Goal: Task Accomplishment & Management: Use online tool/utility

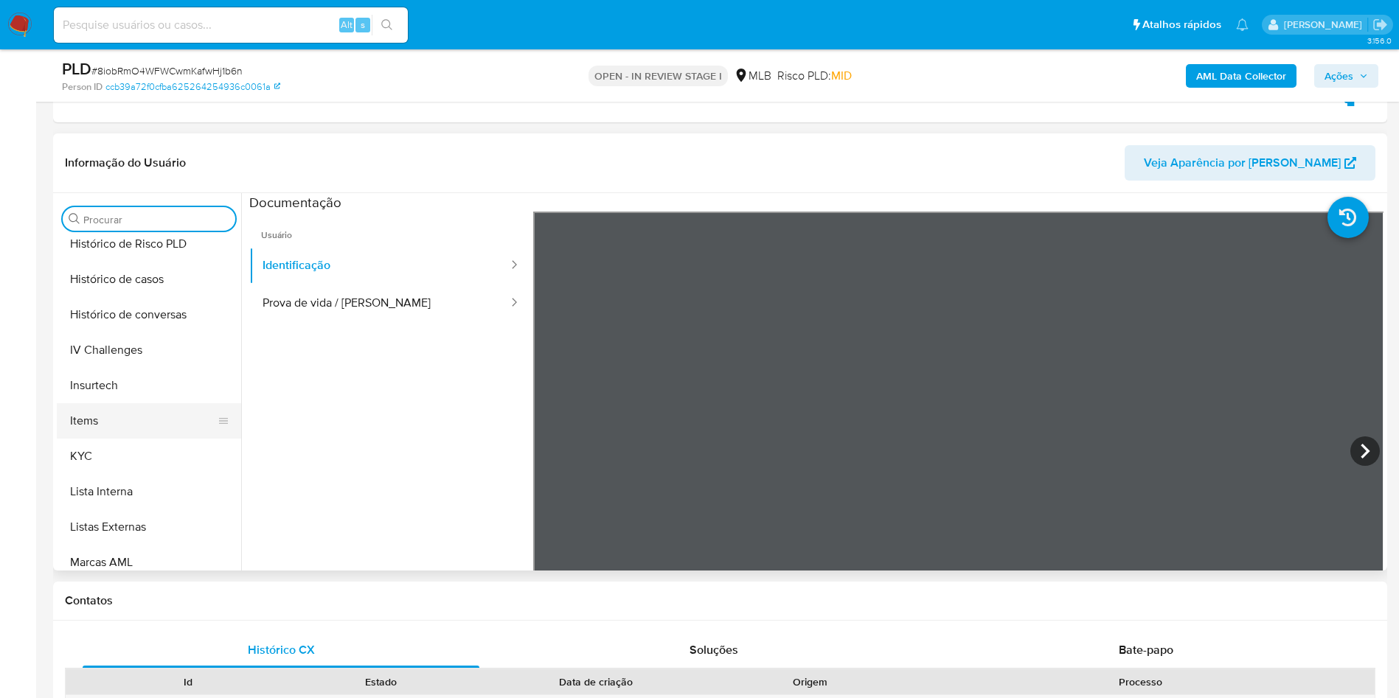
scroll to position [553, 0]
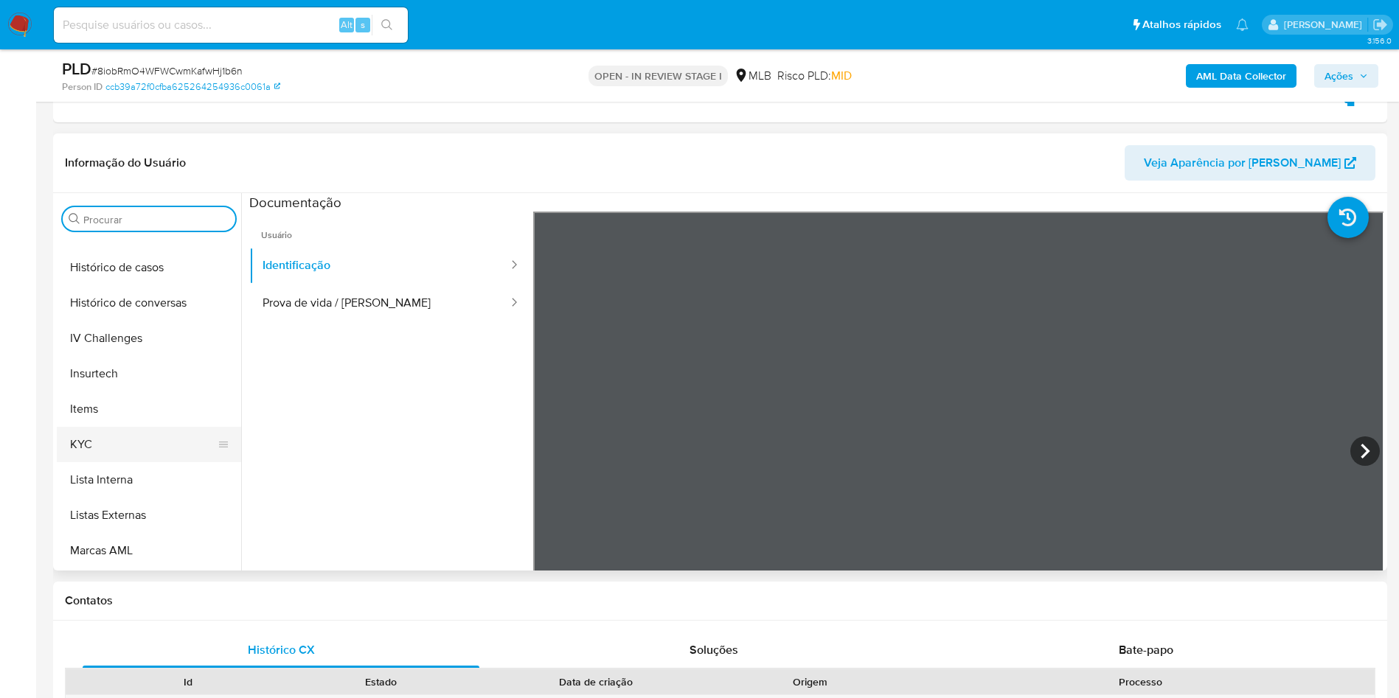
click at [94, 443] on button "KYC" at bounding box center [143, 444] width 173 height 35
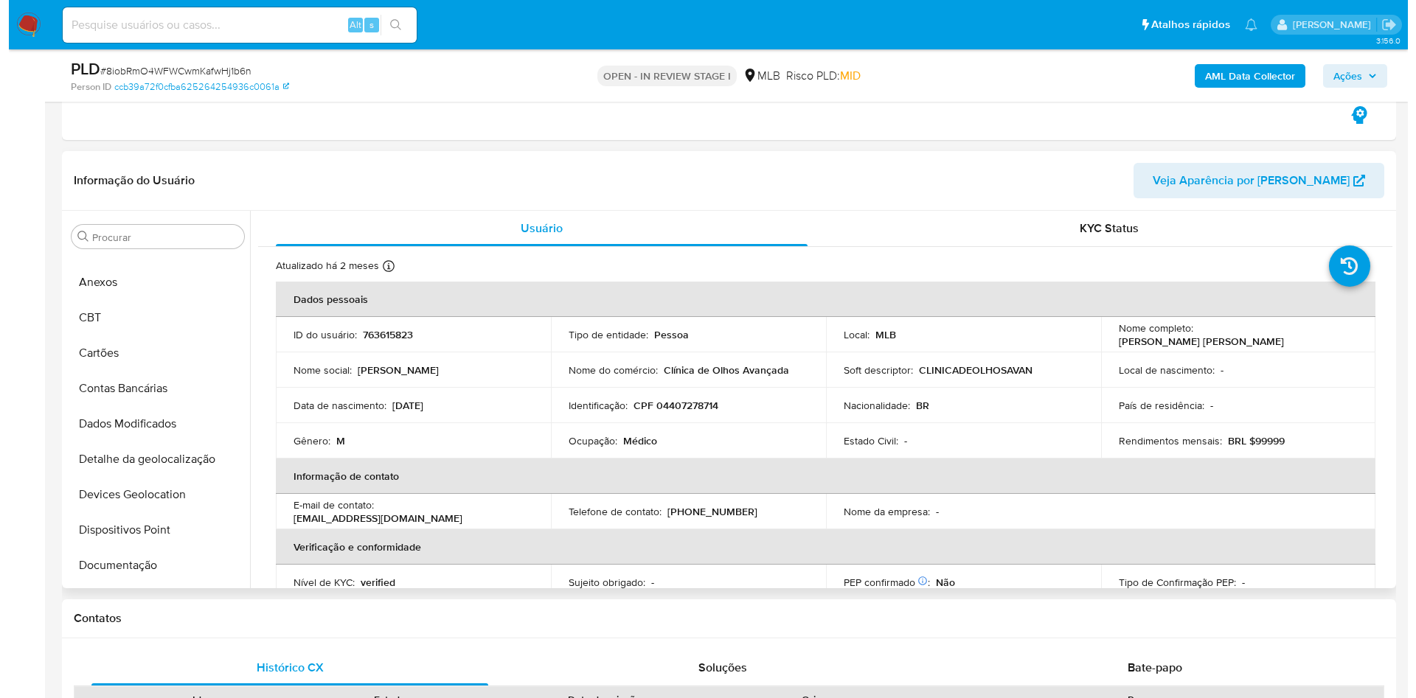
scroll to position [0, 0]
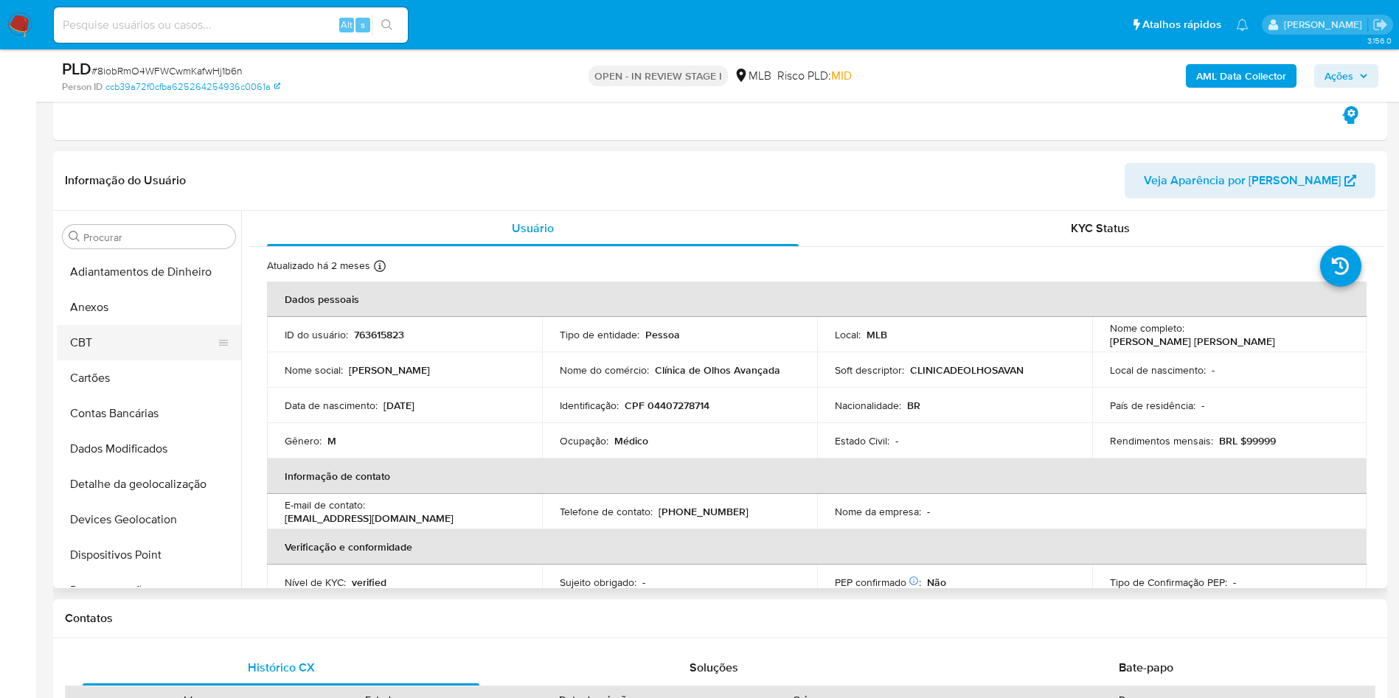
click at [112, 309] on button "Anexos" at bounding box center [149, 307] width 184 height 35
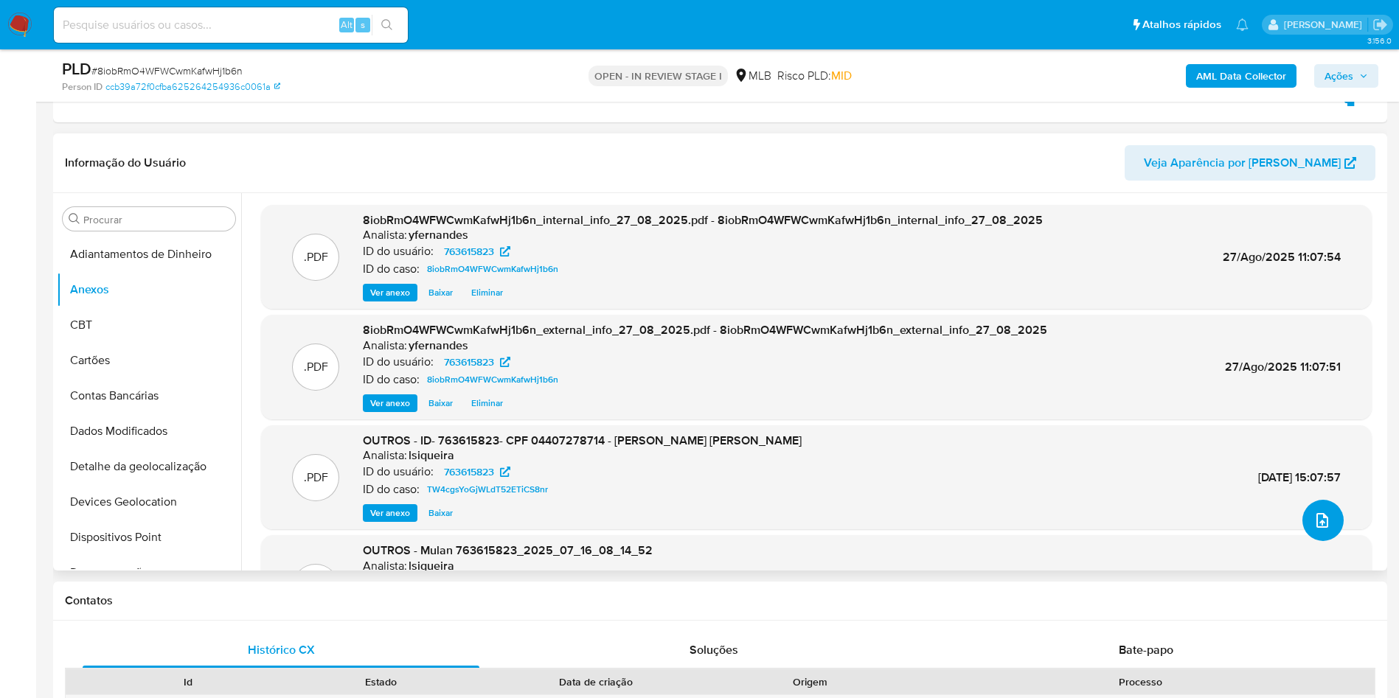
click at [1323, 523] on icon "upload-file" at bounding box center [1322, 521] width 18 height 18
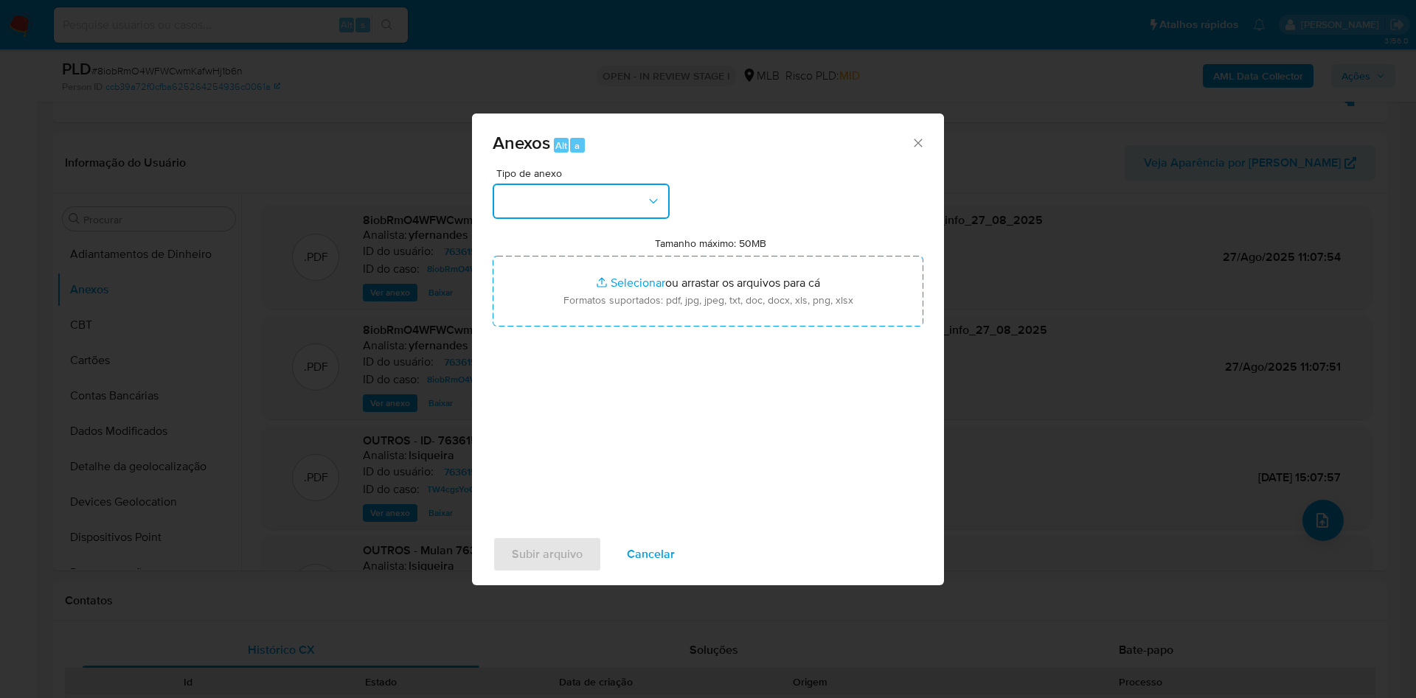
click at [599, 204] on button "button" at bounding box center [581, 201] width 177 height 35
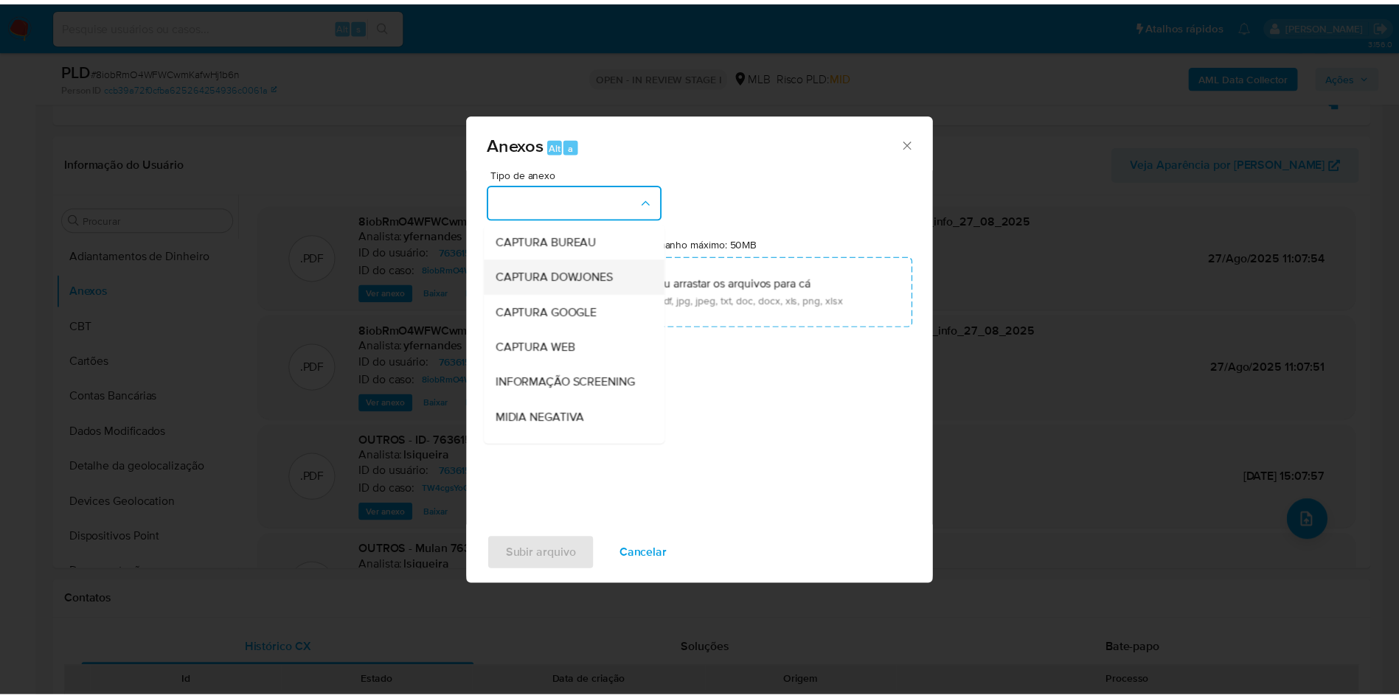
scroll to position [227, 0]
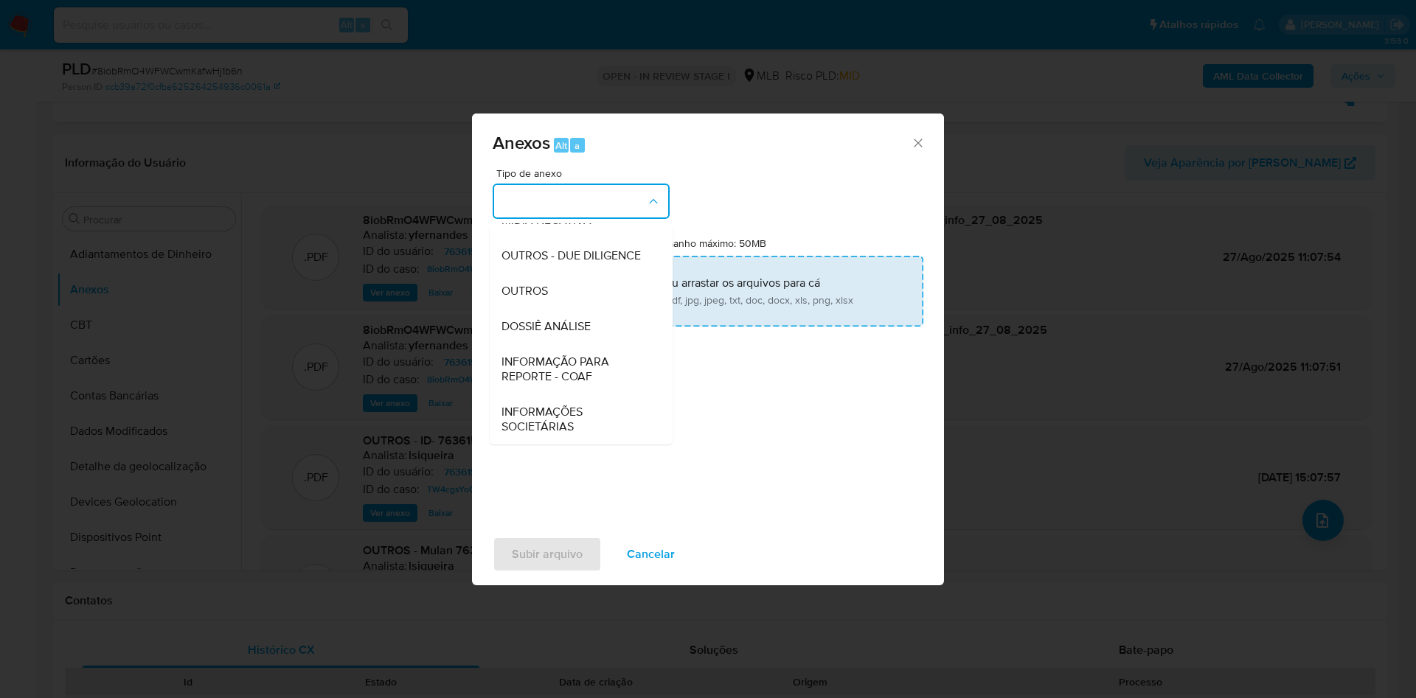
drag, startPoint x: 543, startPoint y: 288, endPoint x: 590, endPoint y: 262, distance: 53.5
click at [543, 289] on span "OUTROS" at bounding box center [524, 291] width 46 height 15
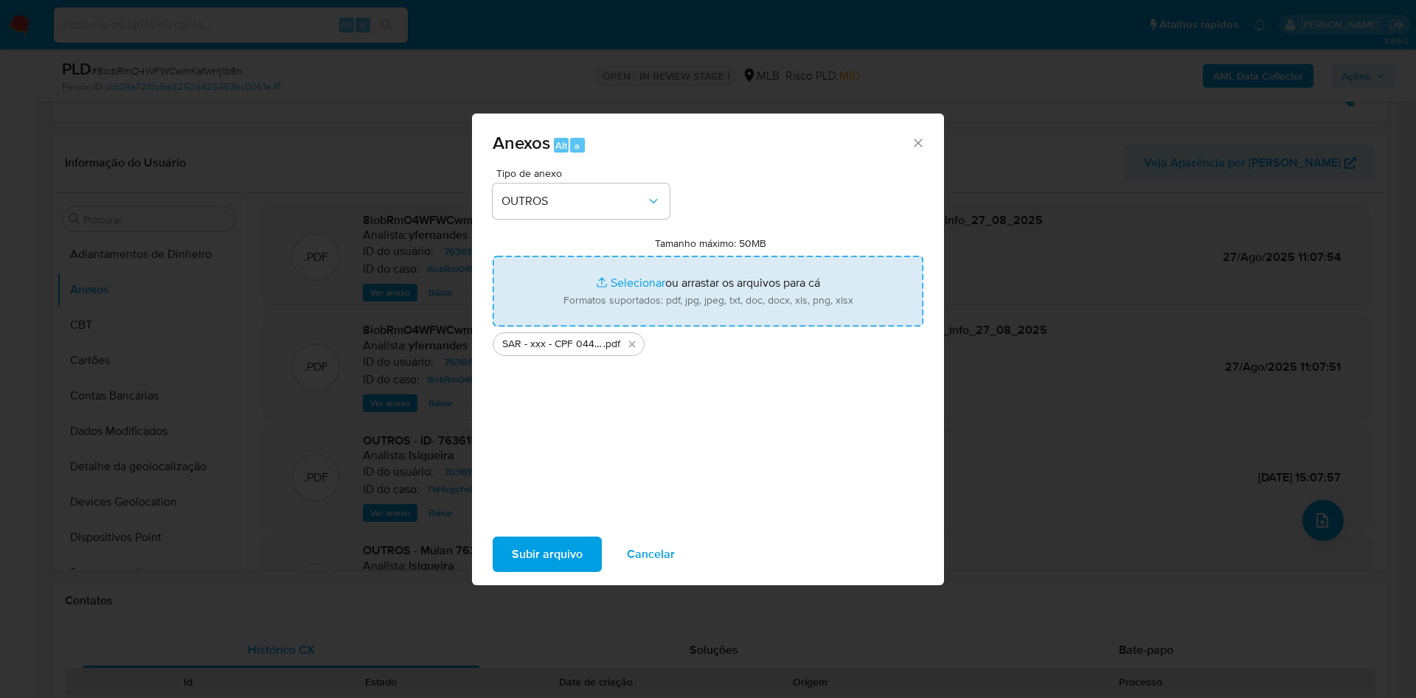
type input "C:\fakepath\Mulan 763615823_2025_08_27_07_54_10.xlsx"
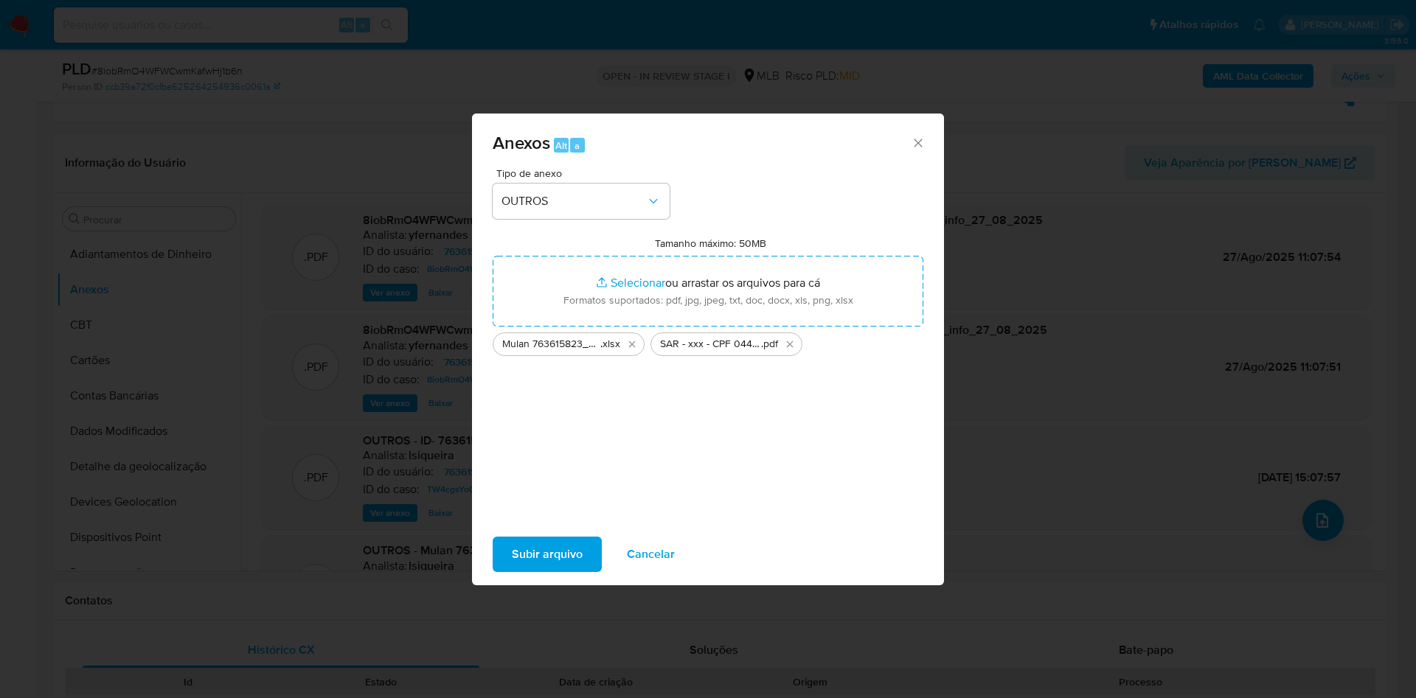
click at [545, 541] on span "Subir arquivo" at bounding box center [547, 554] width 71 height 32
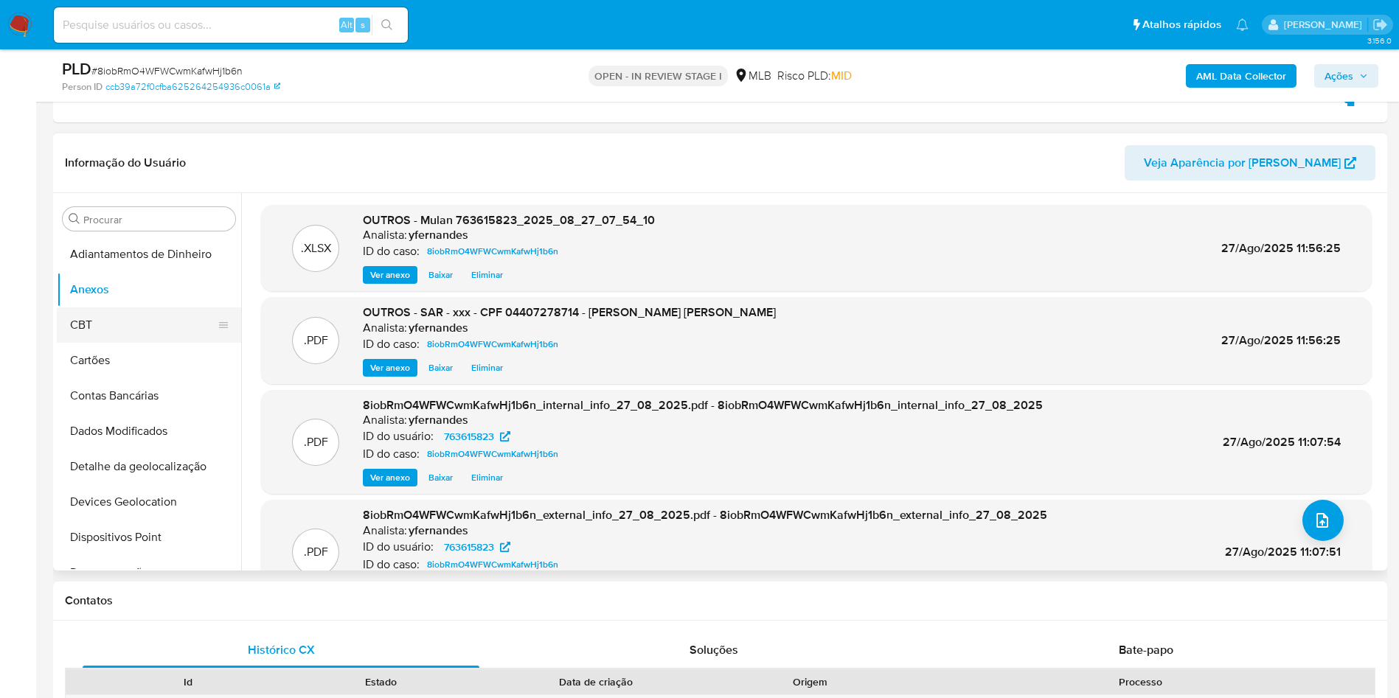
click at [135, 309] on button "CBT" at bounding box center [143, 324] width 173 height 35
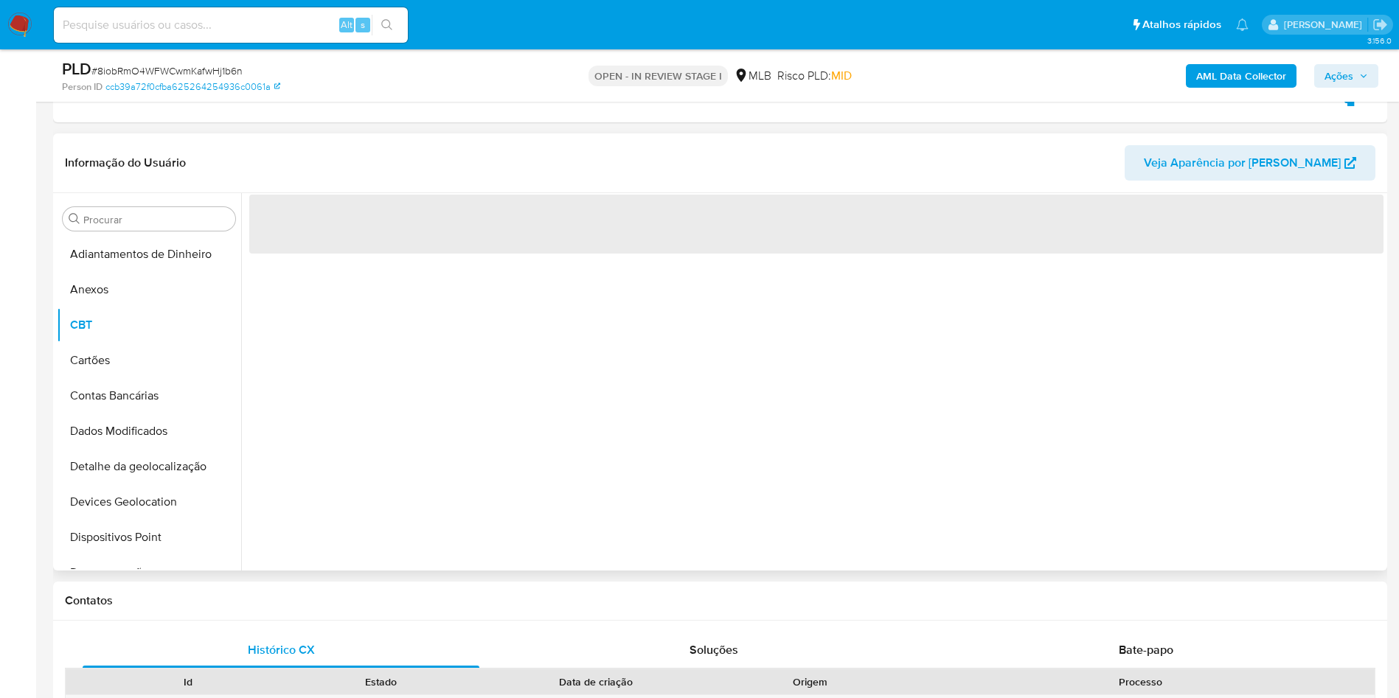
click at [114, 285] on button "Anexos" at bounding box center [149, 289] width 184 height 35
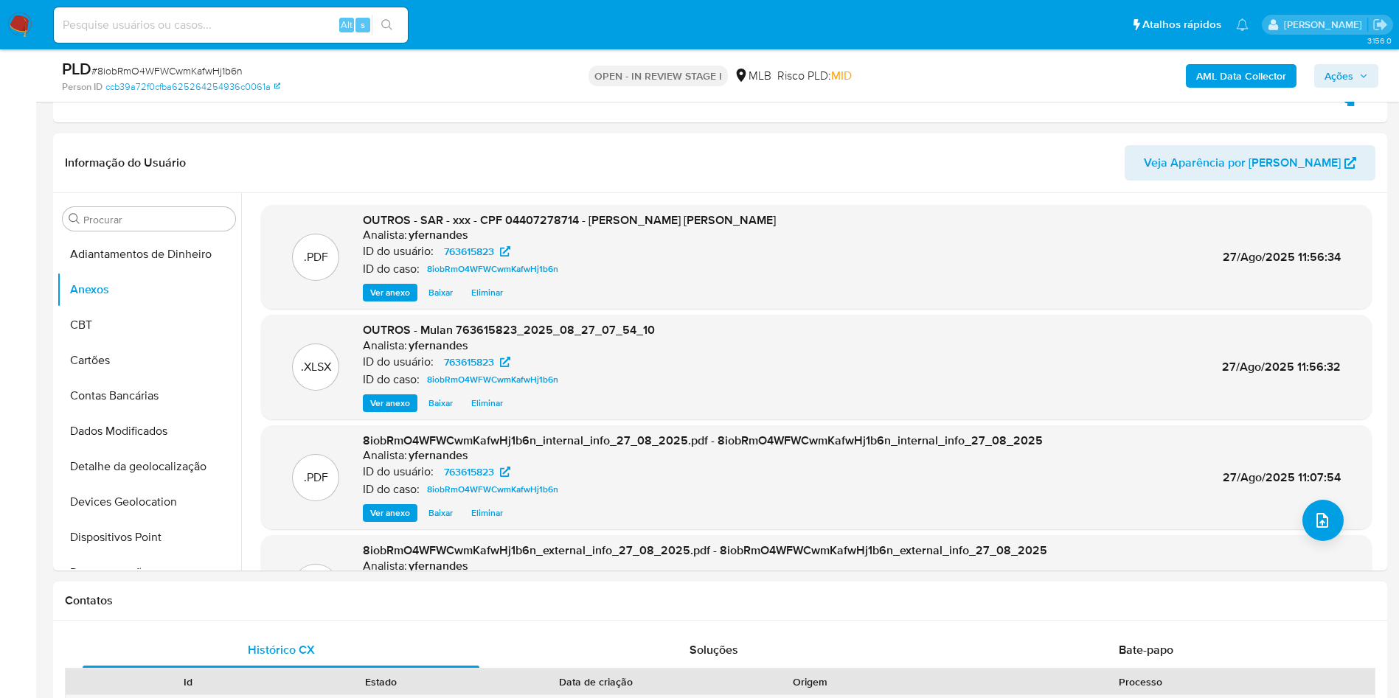
click at [1370, 72] on button "Ações" at bounding box center [1346, 76] width 64 height 24
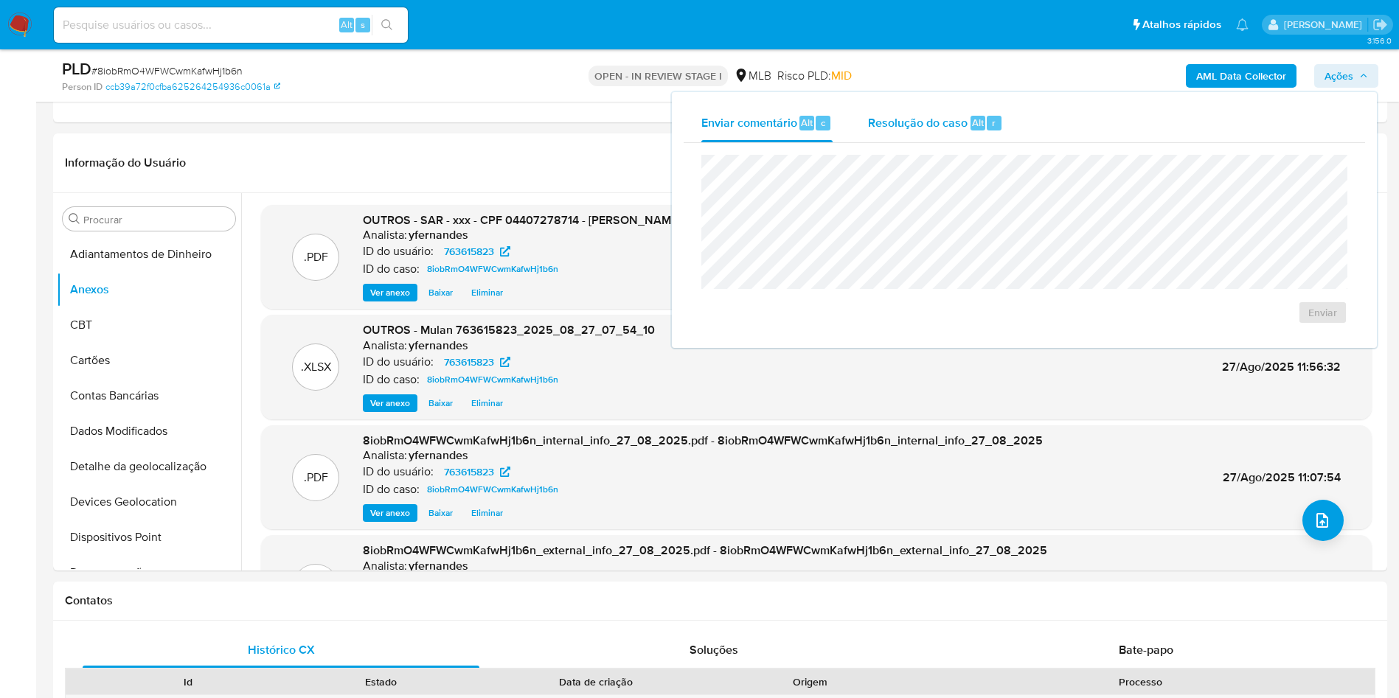
click at [964, 125] on span "Resolução do caso" at bounding box center [918, 122] width 100 height 17
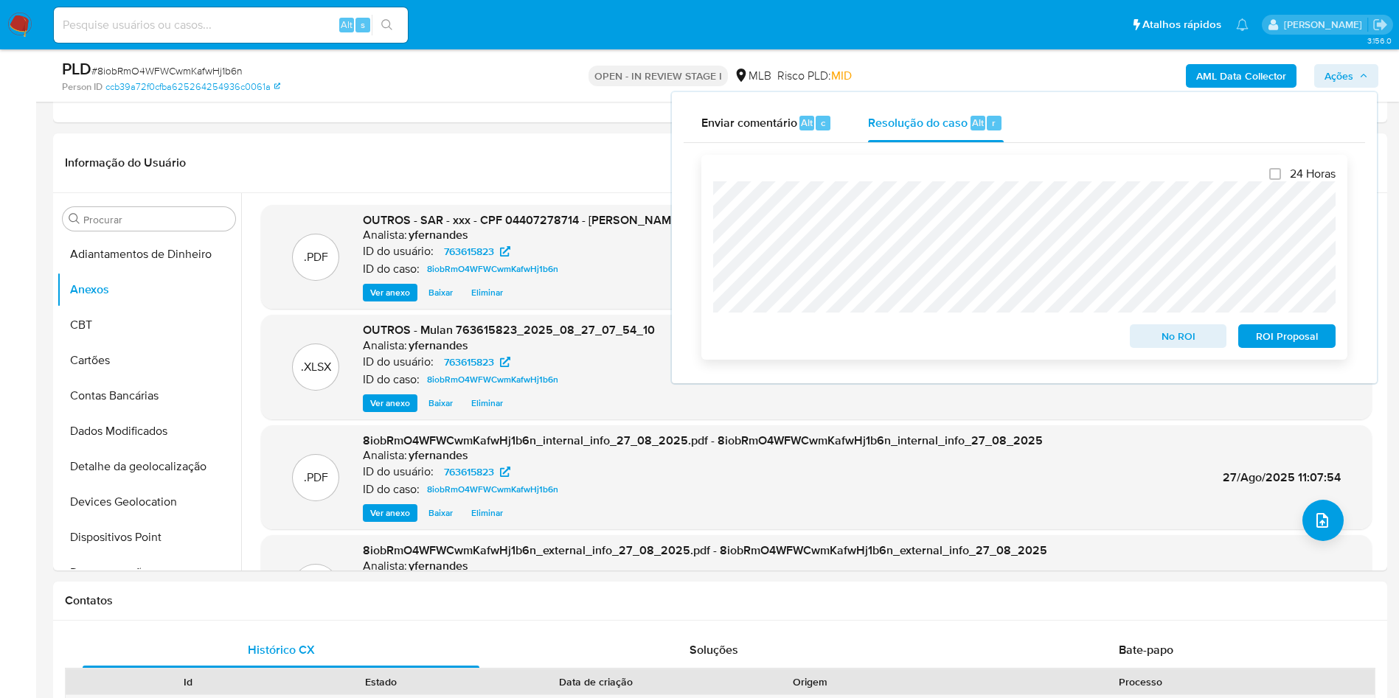
click at [1300, 345] on span "ROI Proposal" at bounding box center [1286, 336] width 77 height 21
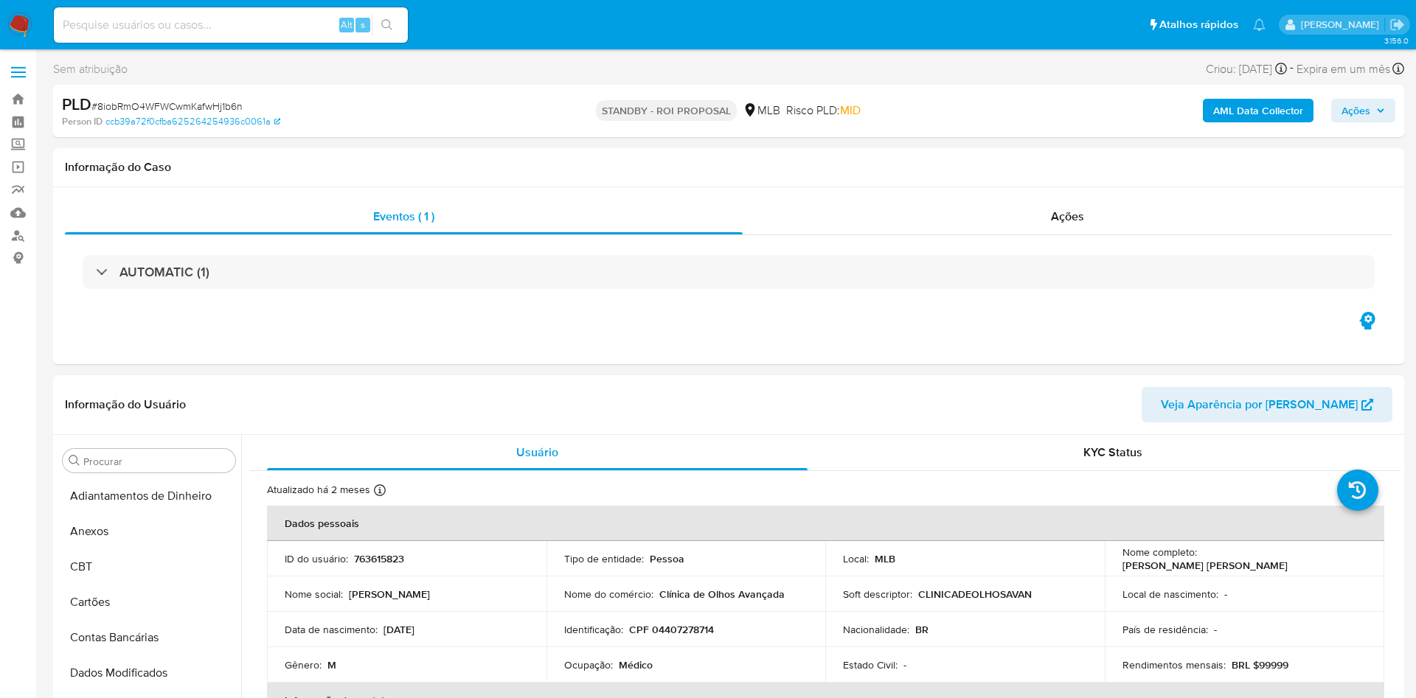
select select "10"
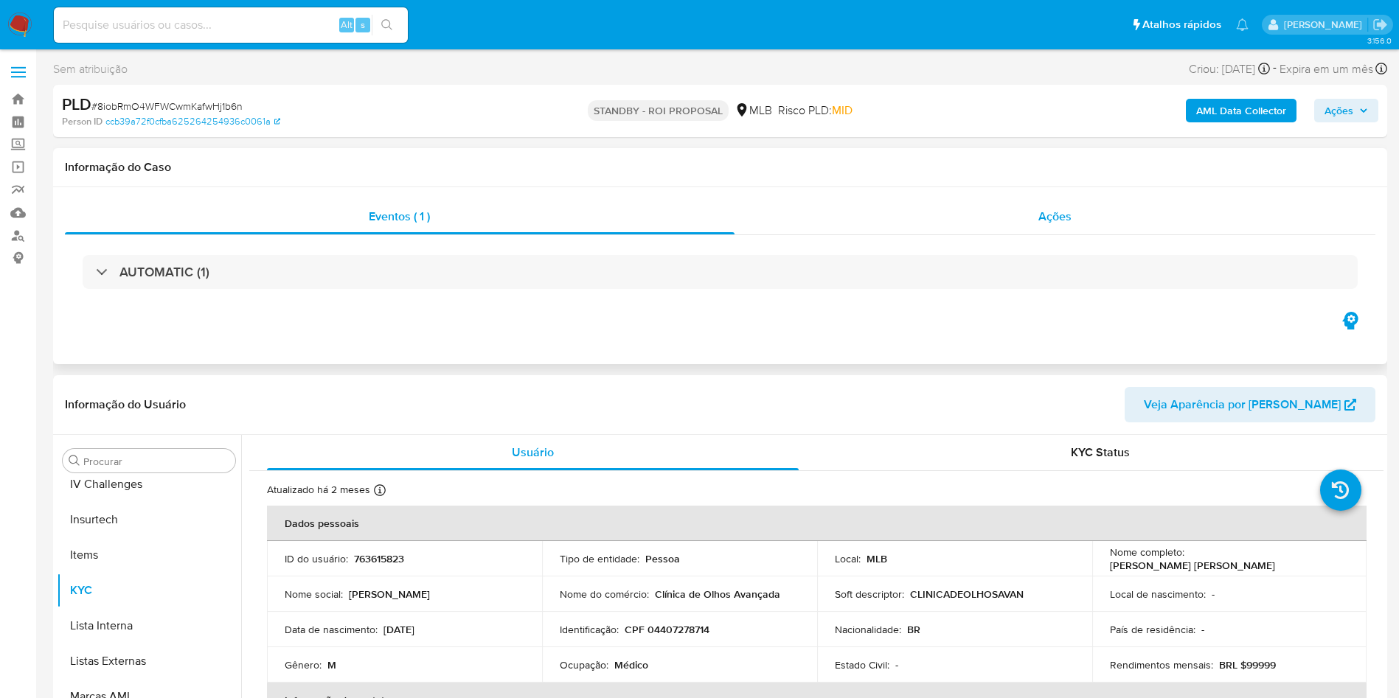
scroll to position [658, 0]
click at [941, 206] on div "Ações" at bounding box center [1055, 216] width 642 height 35
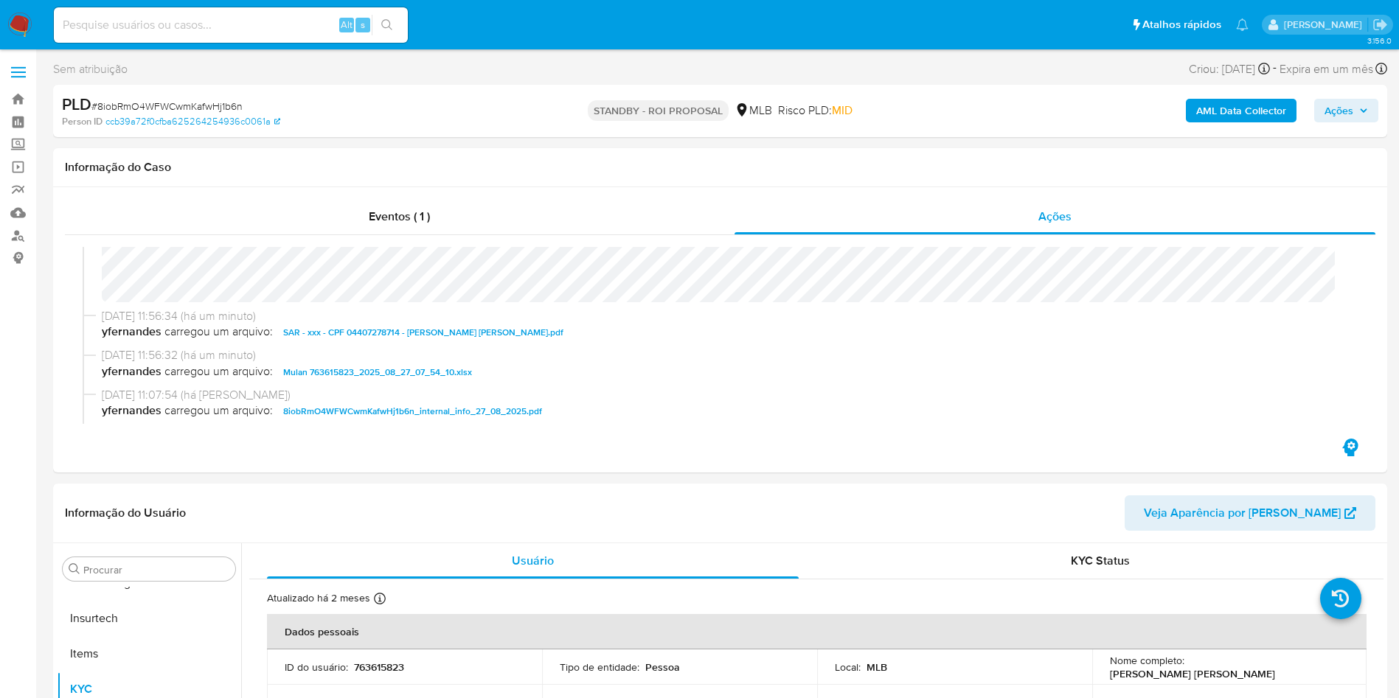
scroll to position [0, 0]
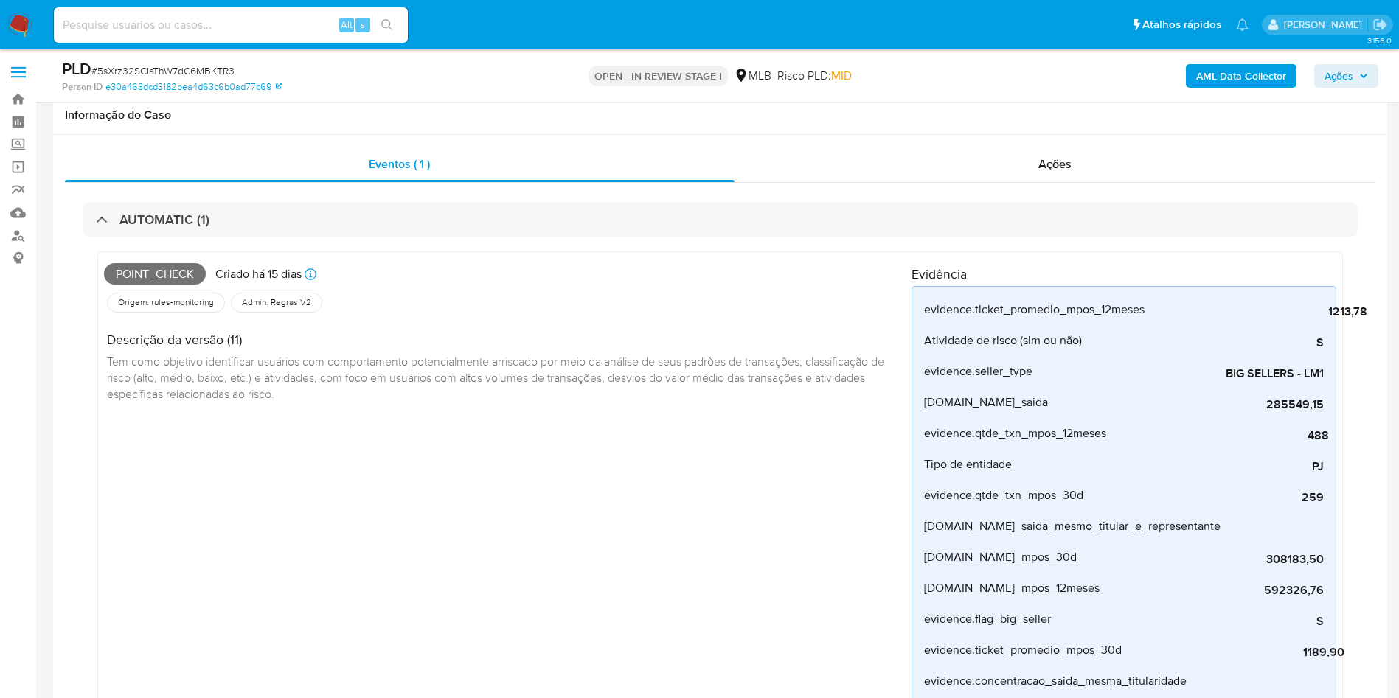
click at [187, 65] on span "# 5sXrz32SCIaThW7dC6MBKTR3" at bounding box center [162, 70] width 143 height 15
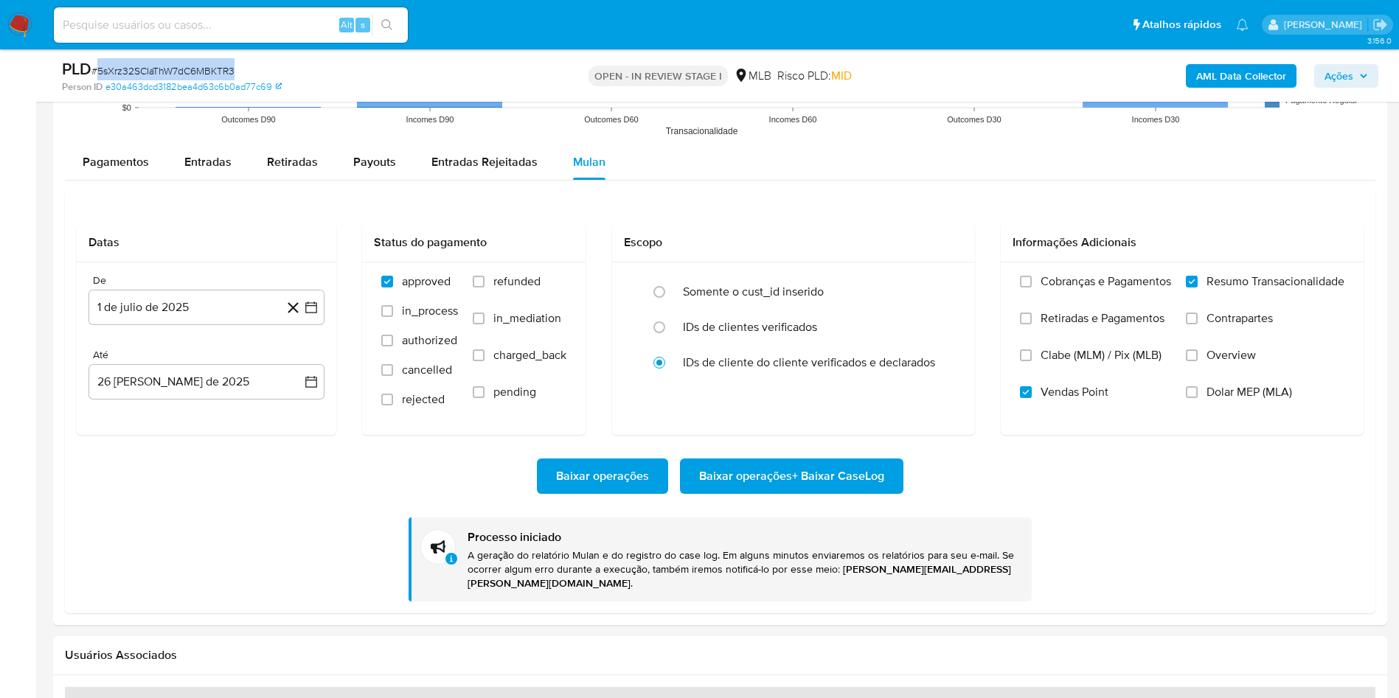
click at [187, 65] on span "# 5sXrz32SCIaThW7dC6MBKTR3" at bounding box center [162, 70] width 143 height 15
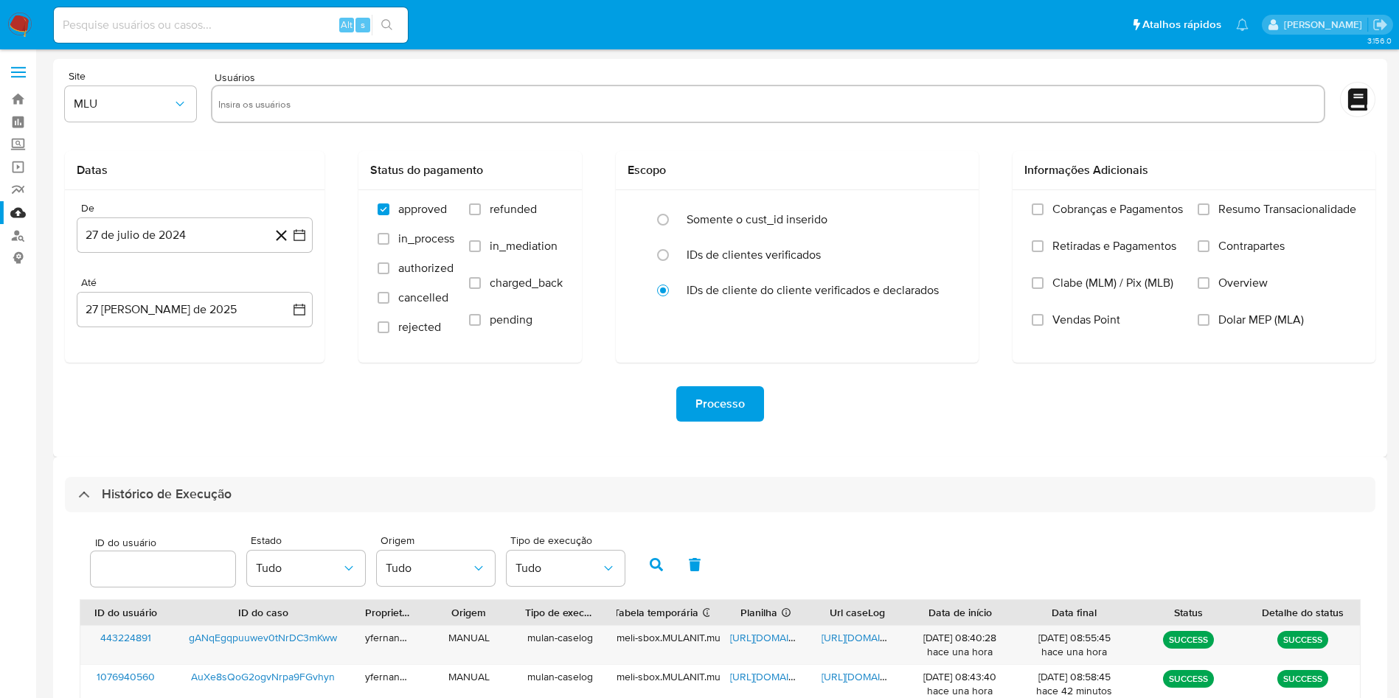
select select "10"
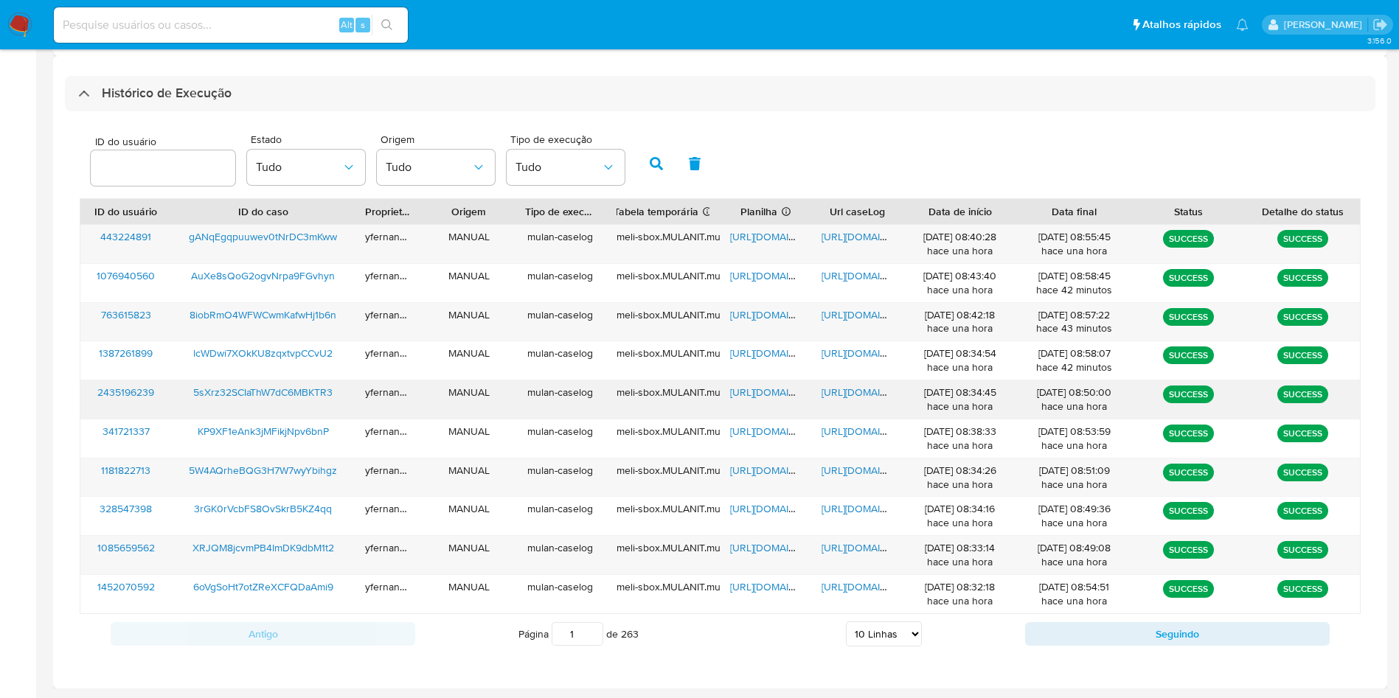
click at [748, 398] on span "https://docs.google.com/spreadsheets/d/19cT5g6XrIiiaPn4x2s0Qx_W6vvsgvqAAzZSVpak…" at bounding box center [781, 392] width 102 height 15
click at [845, 392] on span "https://docs.google.com/document/d/1VdXq0YEtiqzu1XKJuKIopp0R5VESZOcSkx9ncwwJtZo…" at bounding box center [872, 392] width 102 height 15
